Goal: Task Accomplishment & Management: Use online tool/utility

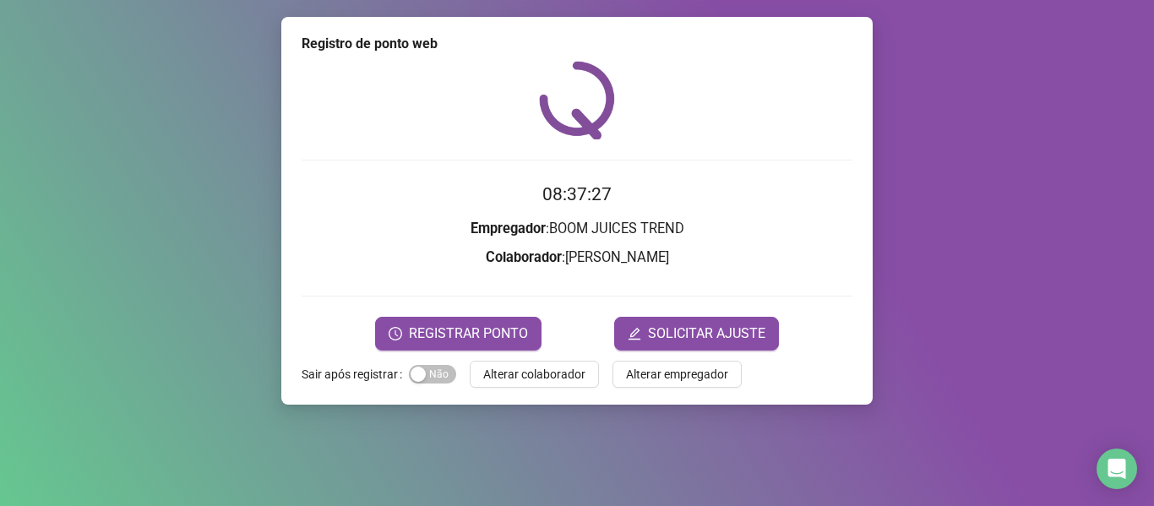
drag, startPoint x: 499, startPoint y: 380, endPoint x: 504, endPoint y: 394, distance: 14.2
click at [499, 380] on span "Alterar colaborador" at bounding box center [534, 374] width 102 height 19
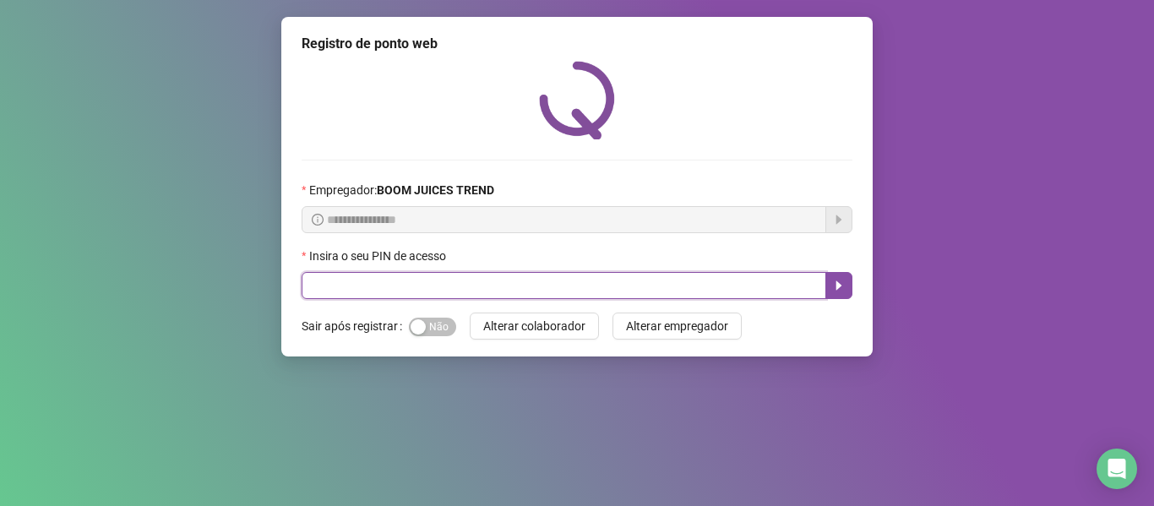
click at [378, 279] on input "text" at bounding box center [564, 285] width 525 height 27
type input "****"
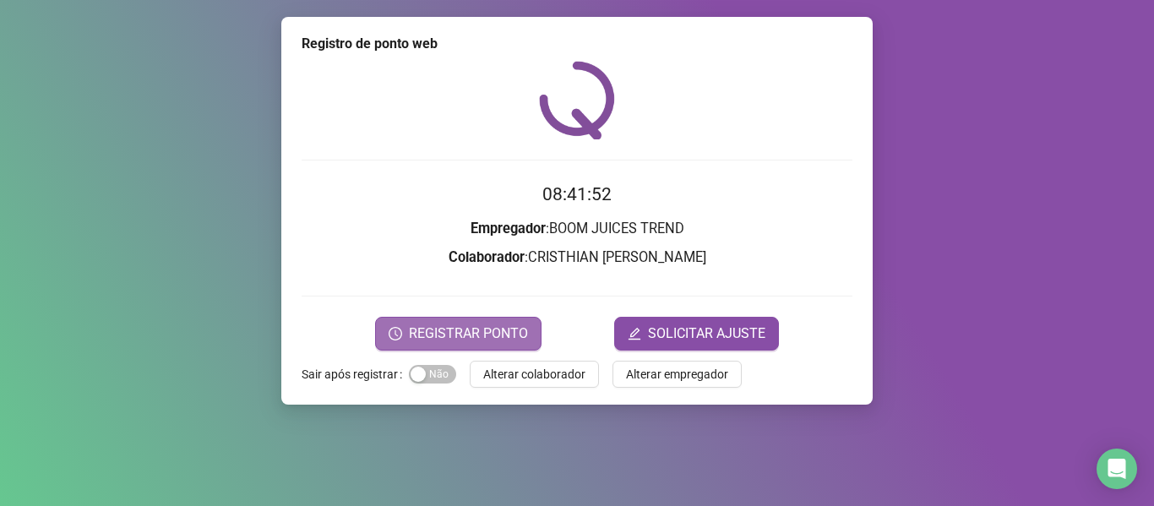
click at [506, 337] on span "REGISTRAR PONTO" at bounding box center [468, 334] width 119 height 20
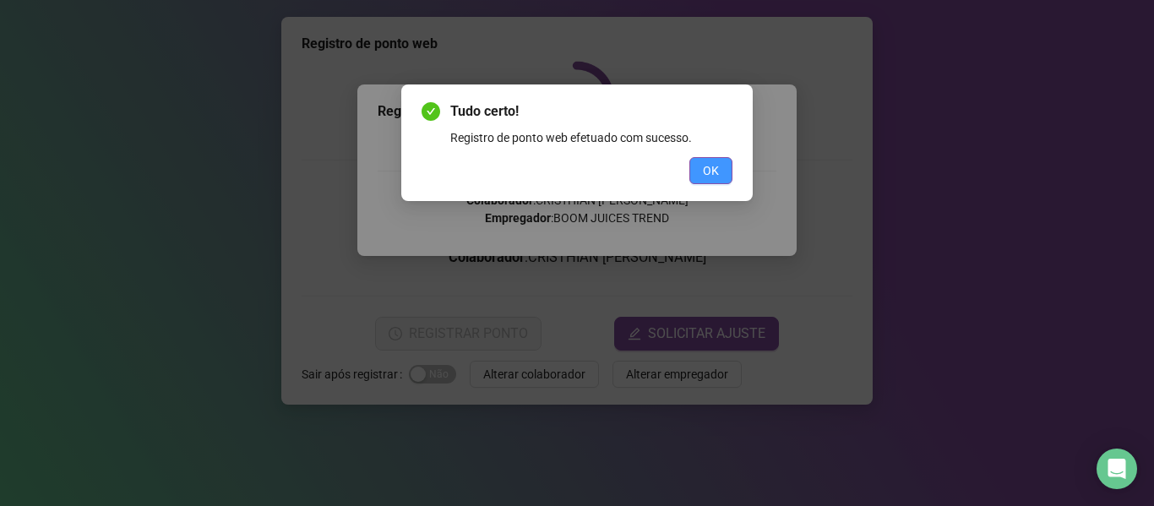
click at [719, 176] on button "OK" at bounding box center [711, 170] width 43 height 27
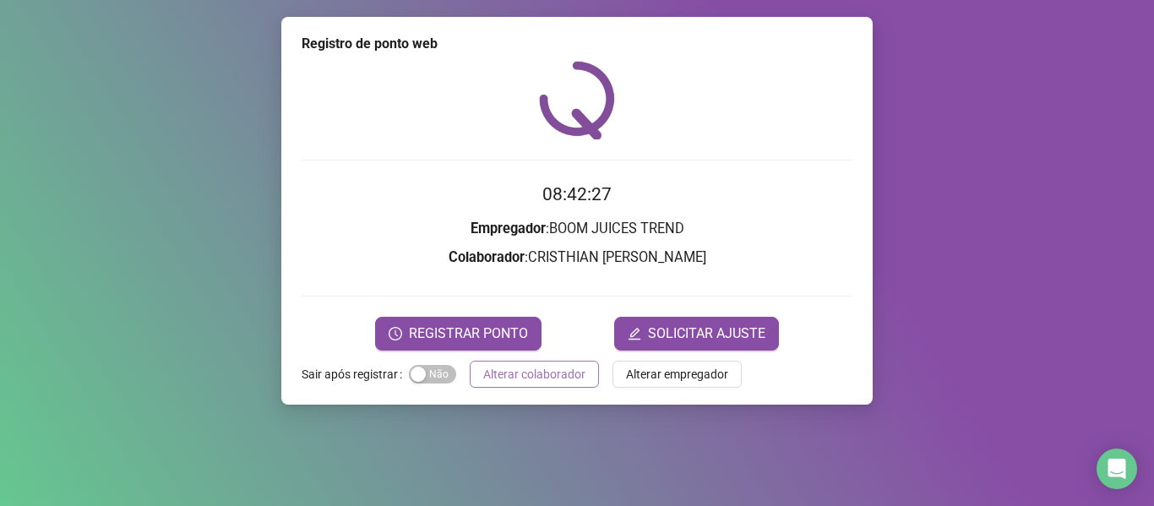
click at [581, 365] on span "Alterar colaborador" at bounding box center [534, 374] width 102 height 19
